Goal: Find specific page/section: Find specific page/section

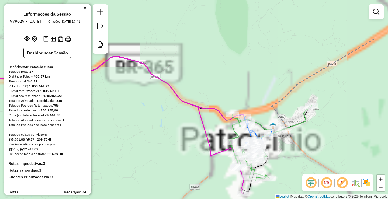
drag, startPoint x: 179, startPoint y: 134, endPoint x: 153, endPoint y: 138, distance: 26.5
click at [148, 142] on div "Janela de atendimento Grade de atendimento Capacidade Transportadoras Veículos …" at bounding box center [194, 99] width 388 height 199
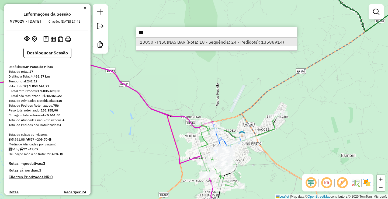
type input "***"
click at [178, 45] on li "13050 - PISCINAS BAR (Rota: 18 - Sequência: 24 - Pedido(s): 13588914)" at bounding box center [216, 42] width 161 height 8
select select "**********"
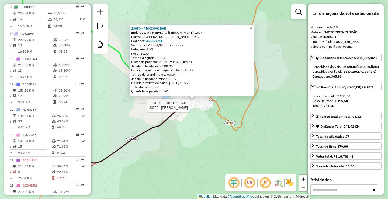
scroll to position [647, 0]
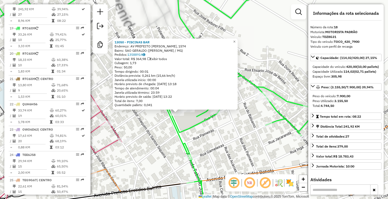
drag, startPoint x: 142, startPoint y: 126, endPoint x: 174, endPoint y: 124, distance: 31.3
click at [171, 125] on div "13050 - PISCINAS BAR Endereço: AV PREFEITO [PERSON_NAME], 1574 Bairro: SAO GERA…" at bounding box center [194, 99] width 388 height 199
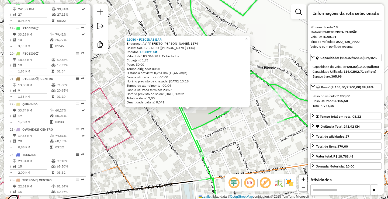
click at [170, 140] on div "13050 - PISCINAS BAR Endereço: AV PREFEITO [PERSON_NAME], 1574 Bairro: SAO GERA…" at bounding box center [194, 99] width 388 height 199
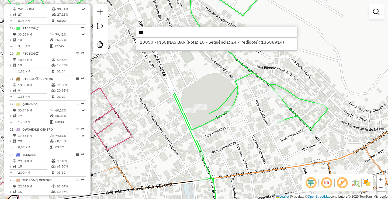
type input "***"
click at [164, 95] on div "Janela de atendimento Grade de atendimento Capacidade Transportadoras Veículos …" at bounding box center [194, 99] width 388 height 199
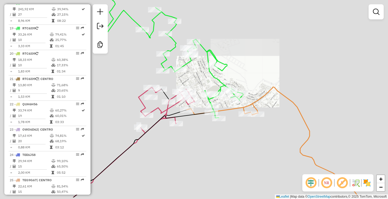
drag, startPoint x: 150, startPoint y: 156, endPoint x: 267, endPoint y: 82, distance: 138.1
click at [258, 89] on div "Janela de atendimento Grade de atendimento Capacidade Transportadoras Veículos …" at bounding box center [194, 99] width 388 height 199
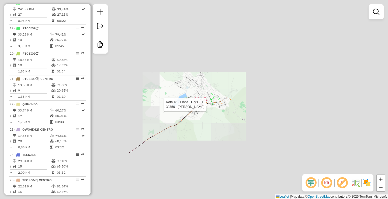
drag, startPoint x: 155, startPoint y: 102, endPoint x: 241, endPoint y: 73, distance: 91.4
click at [228, 81] on div "Rota 18 - Placa TDZ8G31 33750 - [PERSON_NAME] Janela de atendimento Grade de at…" at bounding box center [194, 99] width 388 height 199
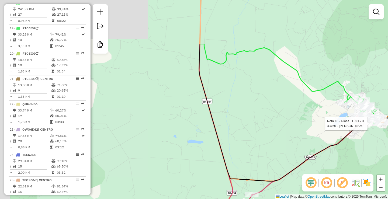
drag, startPoint x: 208, startPoint y: 84, endPoint x: 238, endPoint y: 163, distance: 84.3
click at [238, 162] on div "Rota 18 - Placa TDZ8G31 33750 - [PERSON_NAME] Janela de atendimento Grade de at…" at bounding box center [194, 99] width 388 height 199
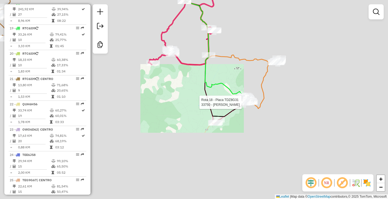
click at [203, 132] on div "Rota 18 - Placa TDZ8G31 33750 - [PERSON_NAME] Janela de atendimento Grade de at…" at bounding box center [194, 99] width 388 height 199
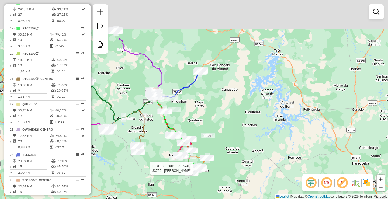
drag, startPoint x: 154, startPoint y: 84, endPoint x: 158, endPoint y: 148, distance: 63.8
click at [158, 148] on div "Rota 18 - Placa TDZ8G31 33750 - [PERSON_NAME] Janela de atendimento Grade de at…" at bounding box center [194, 99] width 388 height 199
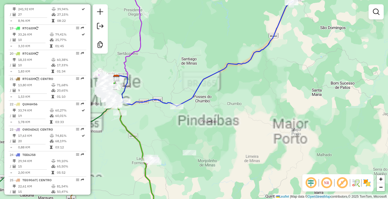
drag, startPoint x: 178, startPoint y: 120, endPoint x: 186, endPoint y: 120, distance: 8.1
click at [186, 120] on div "Rota 18 - Placa TDZ8G31 33750 - [PERSON_NAME] Janela de atendimento Grade de at…" at bounding box center [194, 99] width 388 height 199
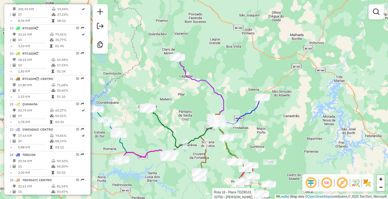
drag, startPoint x: 250, startPoint y: 101, endPoint x: 271, endPoint y: 78, distance: 31.3
click at [268, 83] on div "Rota 18 - Placa TDZ8G31 33750 - [PERSON_NAME] Janela de atendimento Grade de at…" at bounding box center [194, 99] width 388 height 199
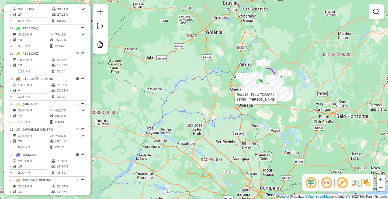
drag, startPoint x: 204, startPoint y: 140, endPoint x: 192, endPoint y: 120, distance: 24.0
click at [197, 125] on div "Rota 18 - Placa TDZ8G31 33750 - [PERSON_NAME] Janela de atendimento Grade de at…" at bounding box center [194, 99] width 388 height 199
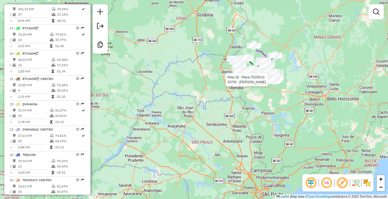
click at [206, 114] on div "Rota 18 - Placa TDZ8G31 33750 - [PERSON_NAME] Janela de atendimento Grade de at…" at bounding box center [194, 99] width 388 height 199
